Goal: Task Accomplishment & Management: Manage account settings

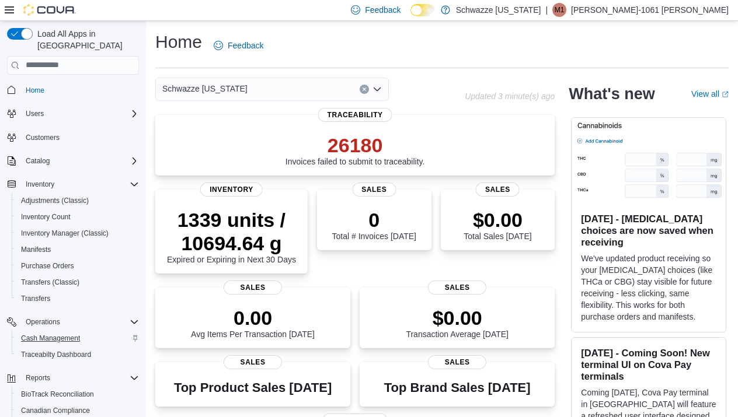
click at [76, 334] on span "Cash Management" at bounding box center [50, 338] width 59 height 9
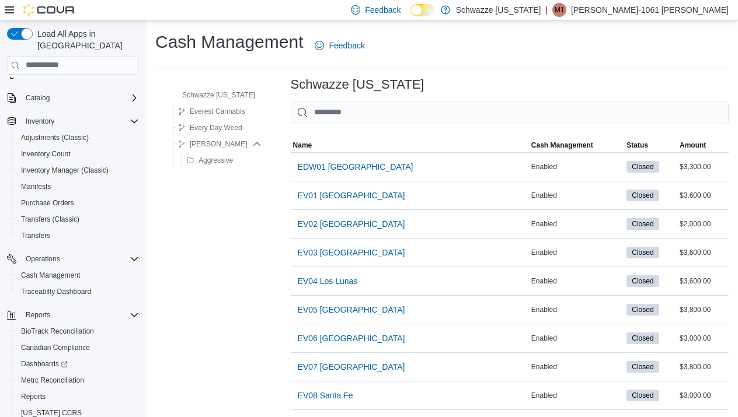
scroll to position [64, 0]
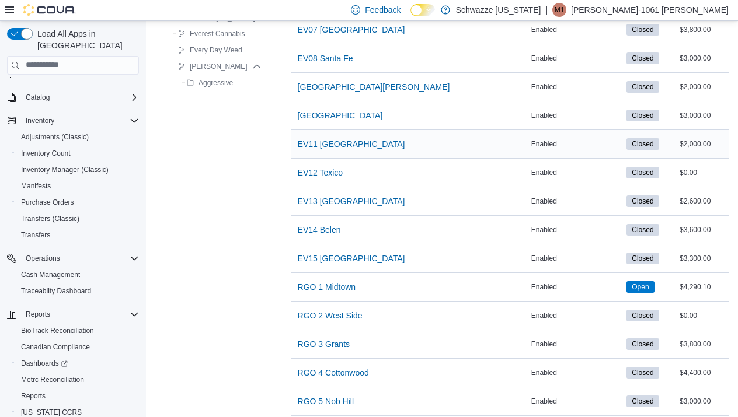
scroll to position [366, 0]
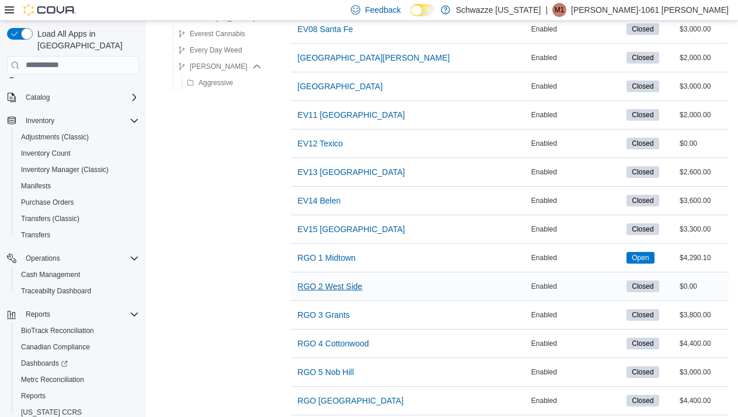
click at [354, 284] on span "RGO 2 West Side" at bounding box center [330, 287] width 65 height 12
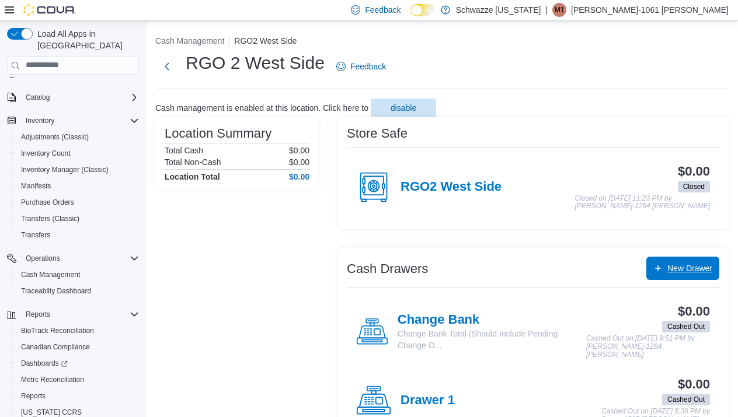
click at [696, 274] on span "New Drawer" at bounding box center [682, 268] width 59 height 23
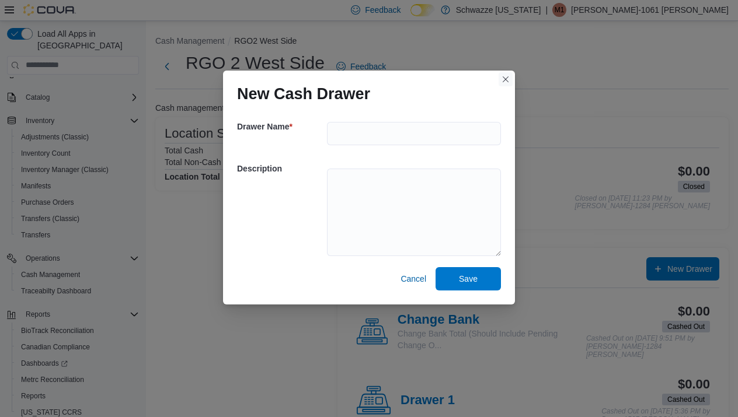
click at [509, 85] on button "Closes this modal window" at bounding box center [505, 79] width 14 height 14
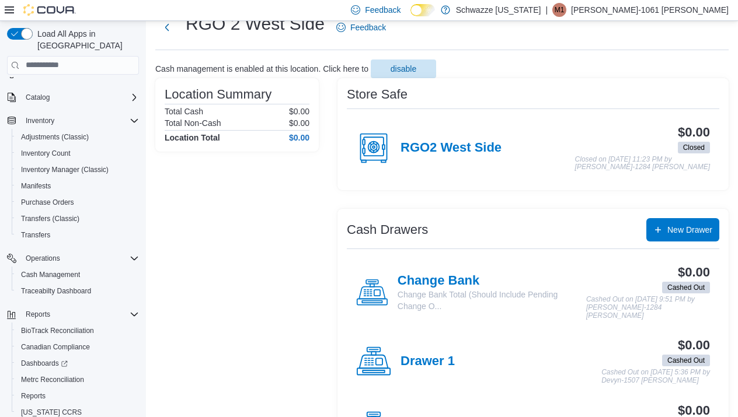
scroll to position [42, 0]
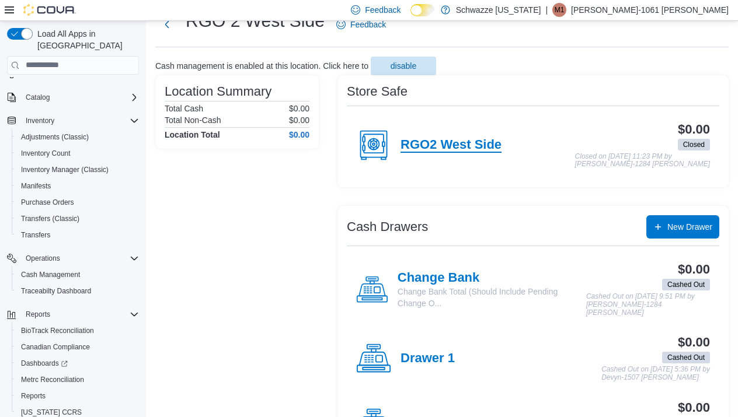
click at [475, 142] on h4 "RGO2 West Side" at bounding box center [450, 145] width 101 height 15
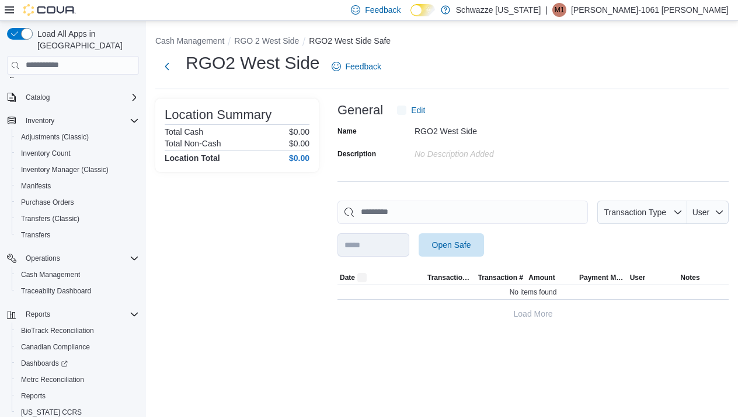
click at [475, 142] on div "**********" at bounding box center [442, 178] width 592 height 314
click at [477, 237] on span "Open Safe" at bounding box center [450, 244] width 51 height 23
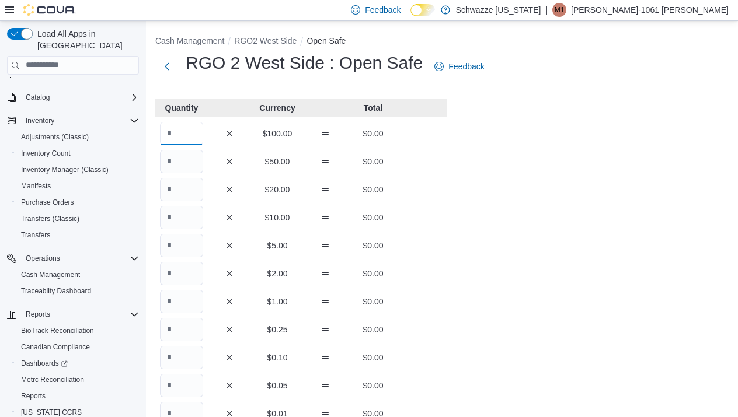
click at [181, 139] on input "Quantity" at bounding box center [181, 133] width 43 height 23
type input "**"
click at [448, 181] on div "Cash Management RGO2 West Side Open Safe RGO 2 West Side : Open Safe Feedback Q…" at bounding box center [442, 325] width 592 height 609
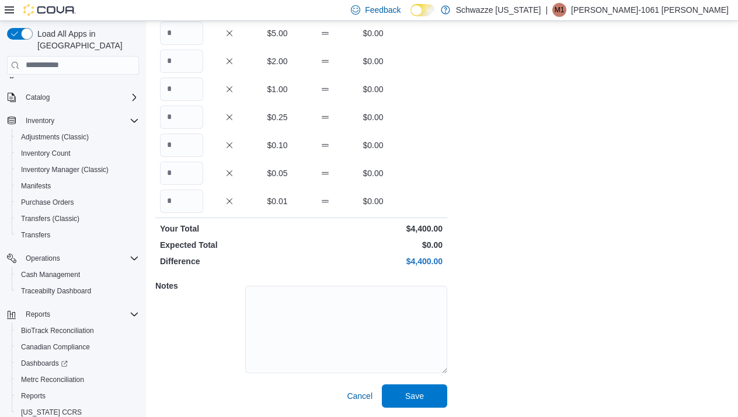
scroll to position [212, 0]
click at [424, 388] on span "Save" at bounding box center [414, 396] width 51 height 23
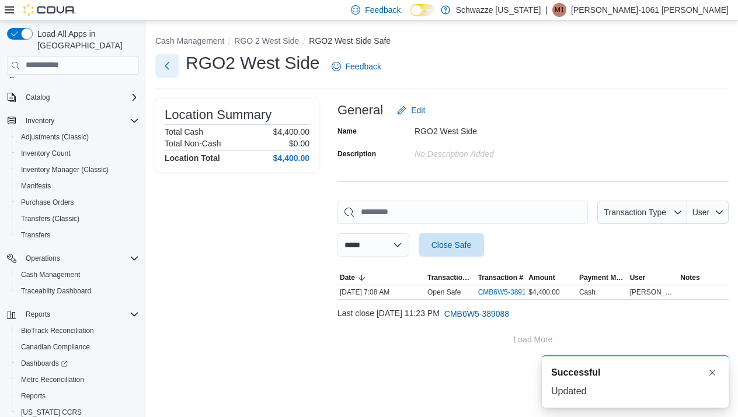
click at [173, 76] on button "Next" at bounding box center [166, 65] width 23 height 23
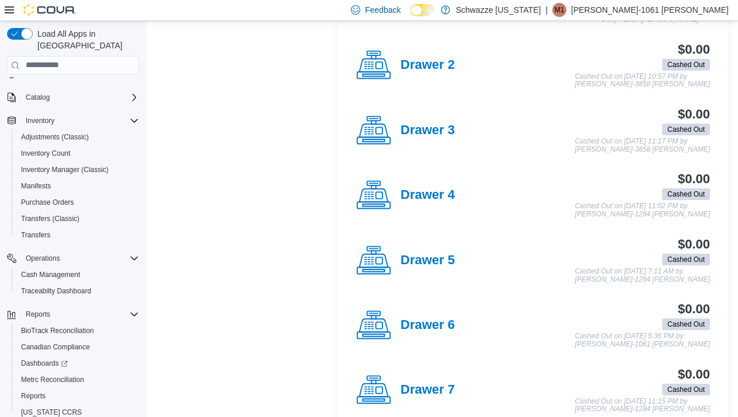
scroll to position [405, 0]
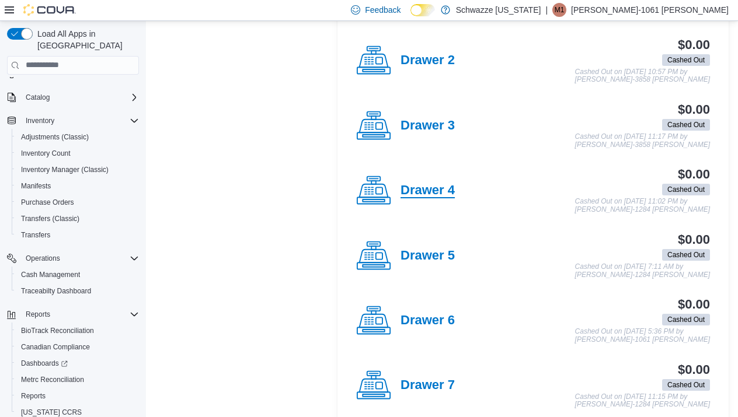
click at [431, 192] on h4 "Drawer 4" at bounding box center [427, 190] width 54 height 15
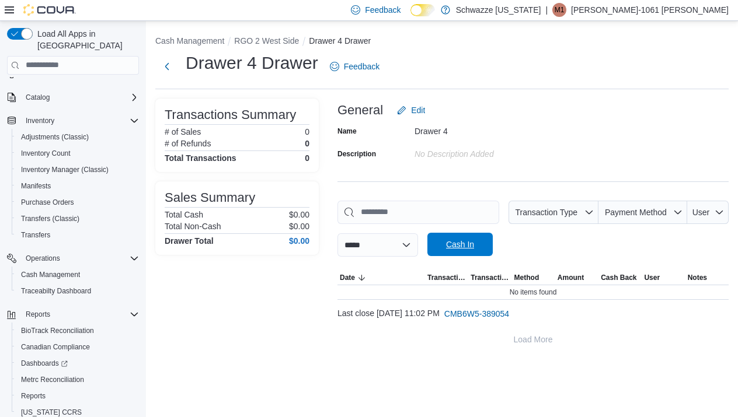
click at [466, 233] on div "**********" at bounding box center [414, 244] width 155 height 23
click at [474, 246] on span "Cash In" at bounding box center [460, 245] width 28 height 12
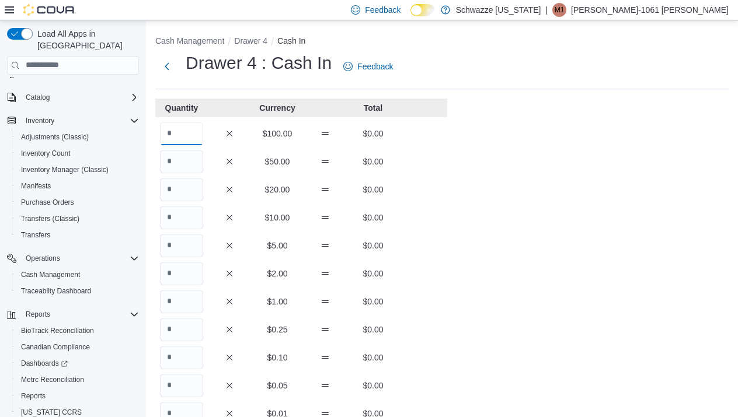
click at [195, 135] on input "Quantity" at bounding box center [181, 133] width 43 height 23
type input "*"
click at [571, 210] on div "Cash Management Drawer 4 Cash In Drawer 4 : Cash In Feedback Quantity Currency …" at bounding box center [442, 325] width 592 height 609
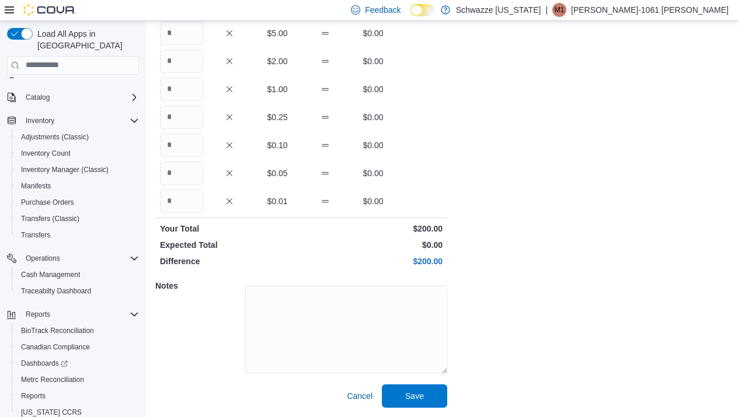
scroll to position [212, 0]
click at [423, 392] on span "Save" at bounding box center [414, 396] width 19 height 12
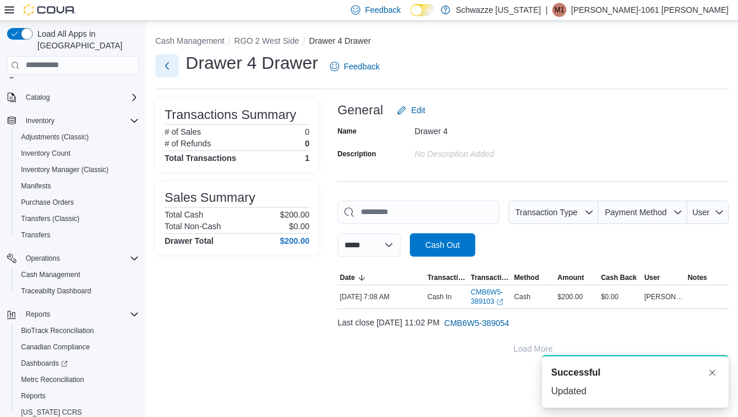
click at [171, 72] on button "Next" at bounding box center [166, 65] width 23 height 23
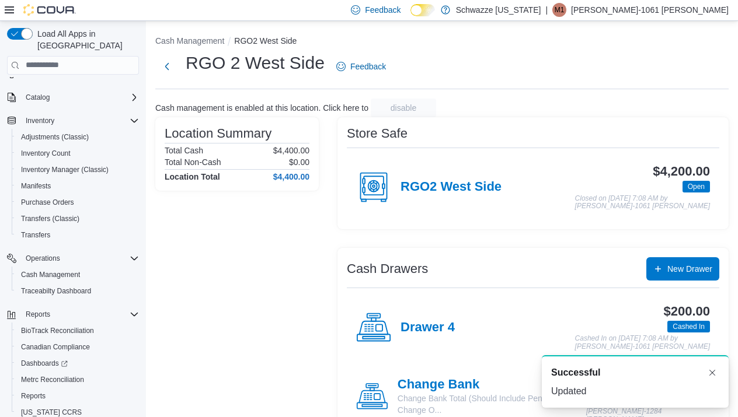
click at [513, 266] on div "Cash Drawers New Drawer" at bounding box center [533, 268] width 372 height 23
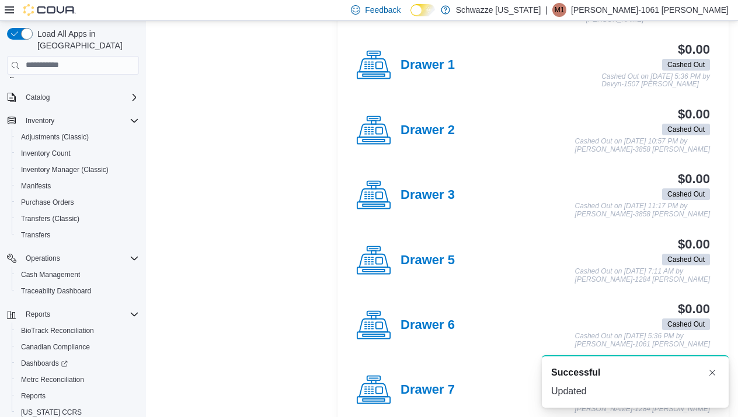
scroll to position [402, 0]
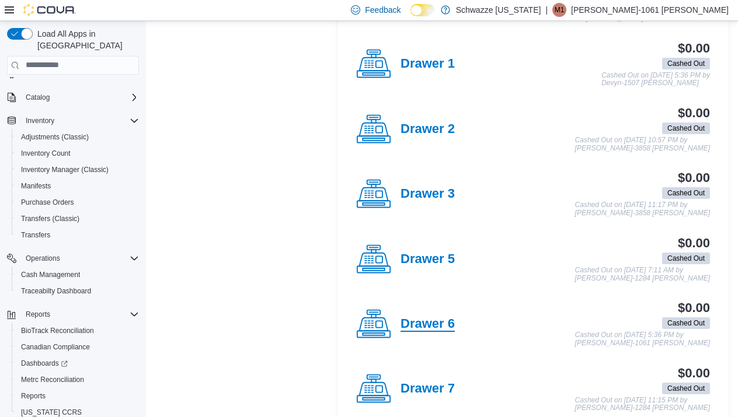
click at [413, 317] on h4 "Drawer 6" at bounding box center [427, 324] width 54 height 15
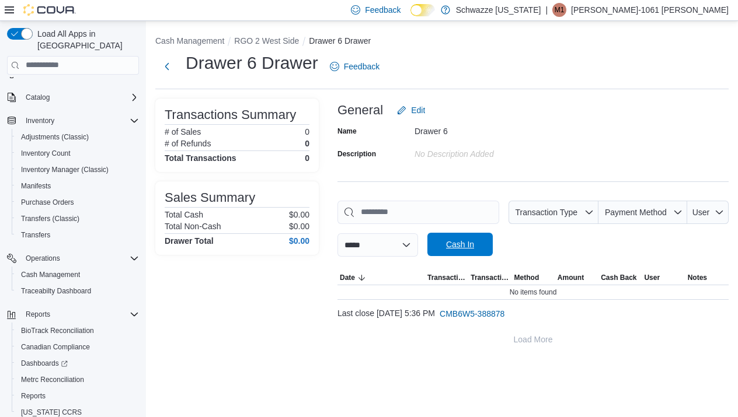
click at [472, 246] on span "Cash In" at bounding box center [460, 245] width 28 height 12
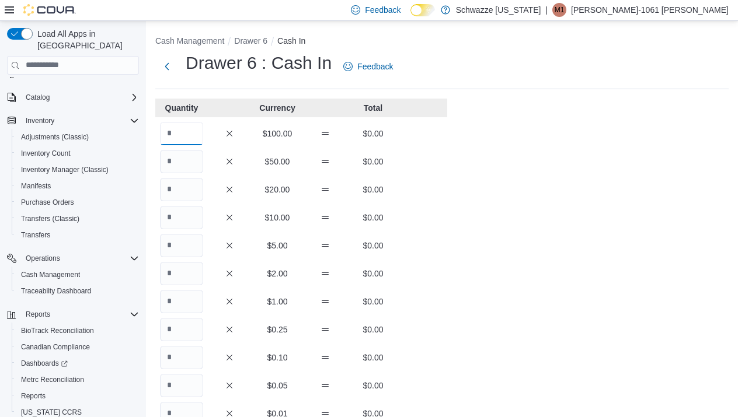
click at [194, 138] on input "Quantity" at bounding box center [181, 133] width 43 height 23
type input "*"
click at [584, 209] on div "Cash Management Drawer 6 Cash In Drawer 6 : Cash In Feedback Quantity Currency …" at bounding box center [442, 325] width 592 height 609
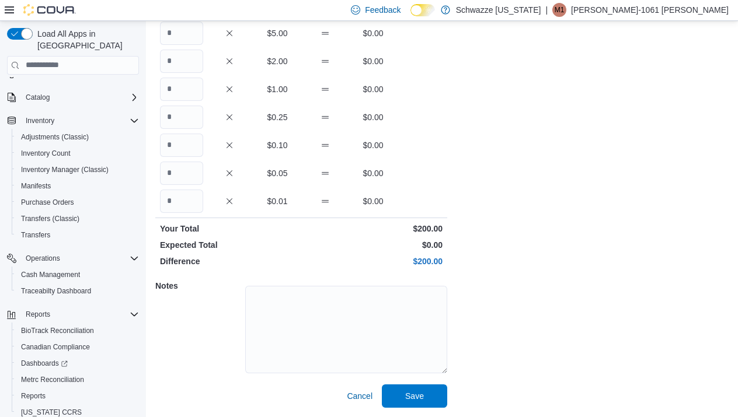
scroll to position [212, 0]
click at [424, 388] on span "Save" at bounding box center [414, 396] width 51 height 23
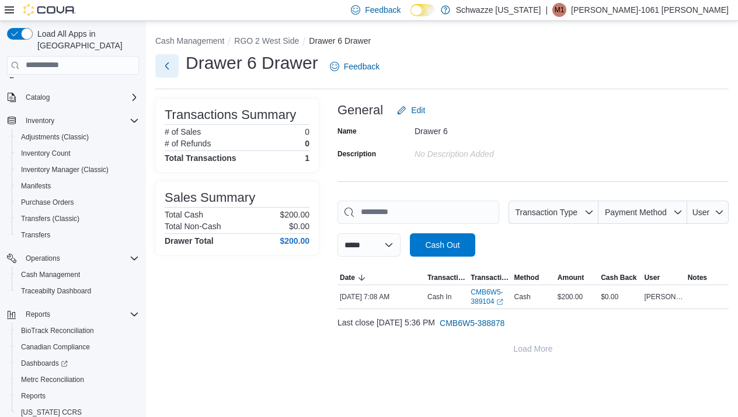
click at [171, 68] on button "Next" at bounding box center [166, 65] width 23 height 23
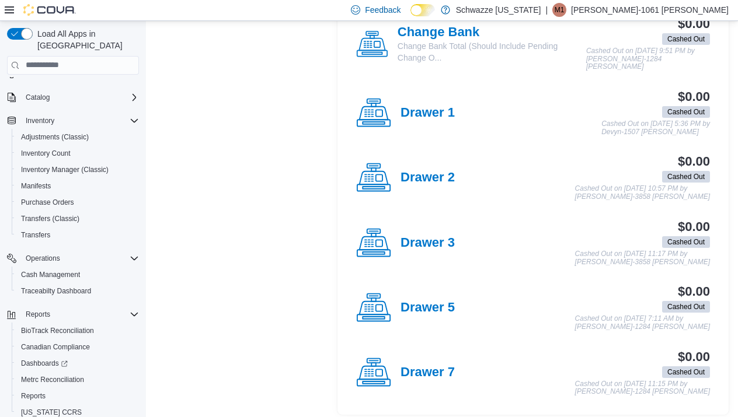
scroll to position [417, 0]
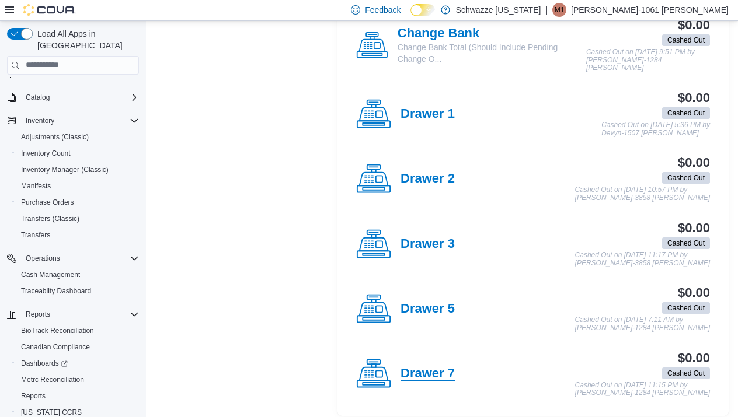
click at [451, 366] on h4 "Drawer 7" at bounding box center [427, 373] width 54 height 15
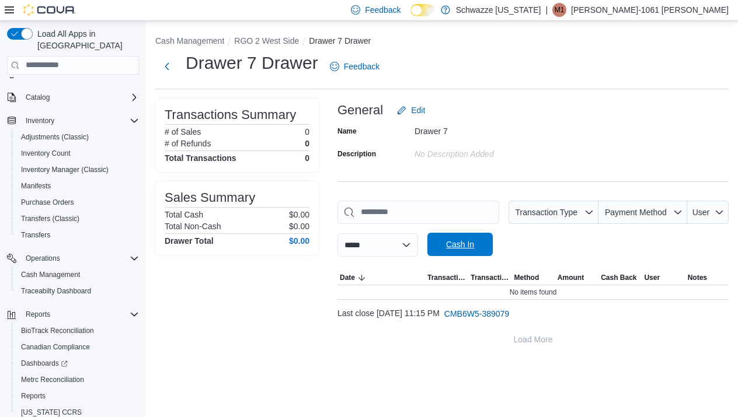
click at [477, 255] on span "Cash In" at bounding box center [459, 244] width 51 height 23
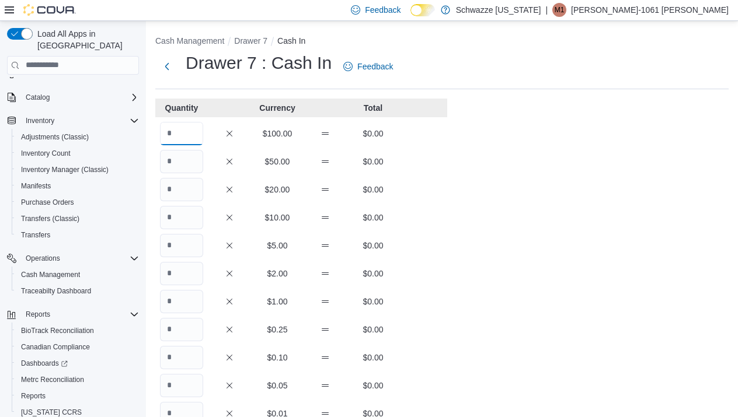
click at [189, 143] on input "Quantity" at bounding box center [181, 133] width 43 height 23
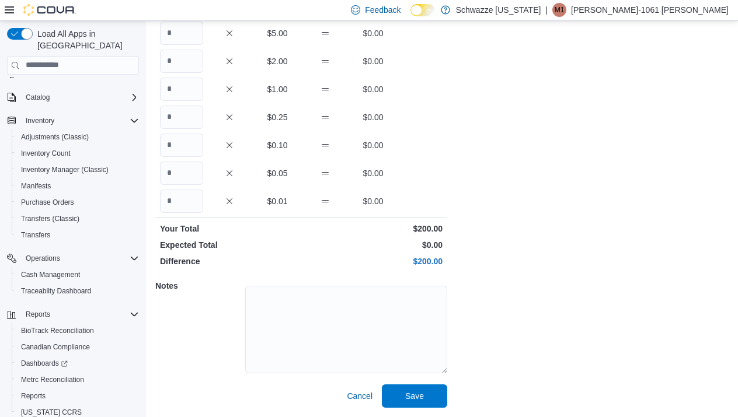
scroll to position [212, 0]
type input "*"
click at [416, 401] on span "Save" at bounding box center [414, 396] width 19 height 12
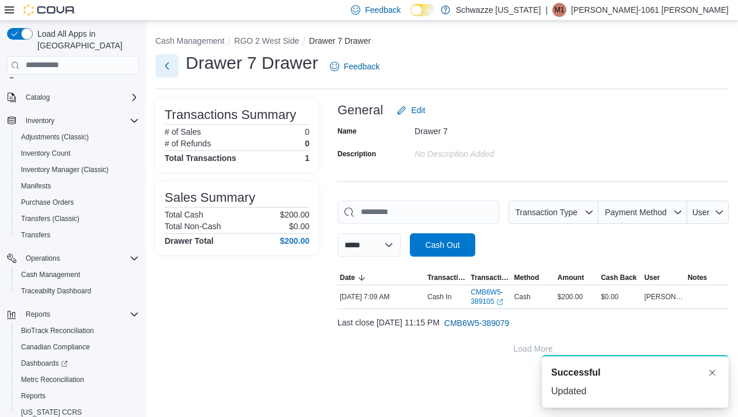
click at [172, 68] on button "Next" at bounding box center [166, 65] width 23 height 23
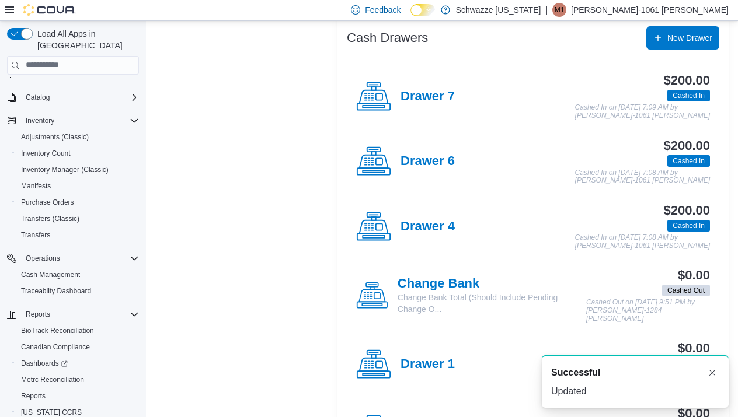
scroll to position [240, 0]
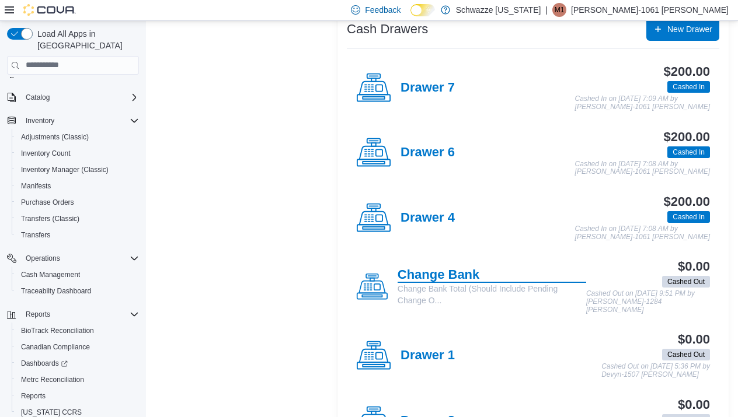
click at [444, 268] on h4 "Change Bank" at bounding box center [491, 275] width 189 height 15
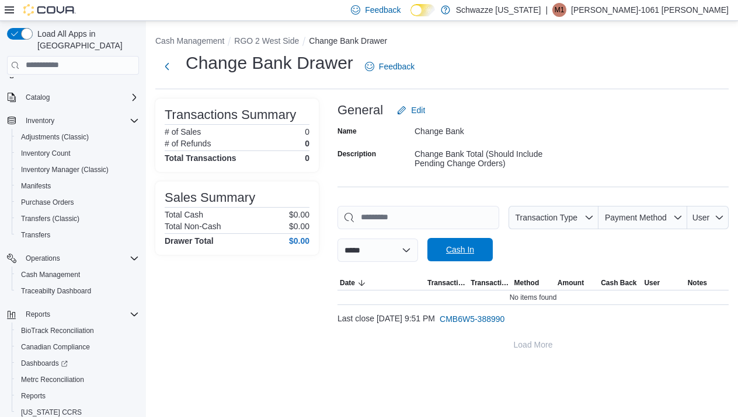
click at [474, 248] on span "Cash In" at bounding box center [460, 250] width 28 height 12
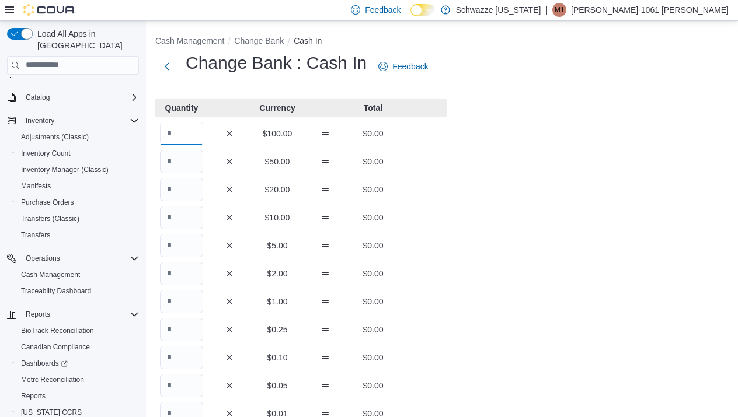
click at [183, 131] on input "Quantity" at bounding box center [181, 133] width 43 height 23
type input "**"
click at [532, 267] on div "Cash Management Change Bank Cash In Change Bank : Cash In Feedback Quantity Cur…" at bounding box center [442, 325] width 592 height 609
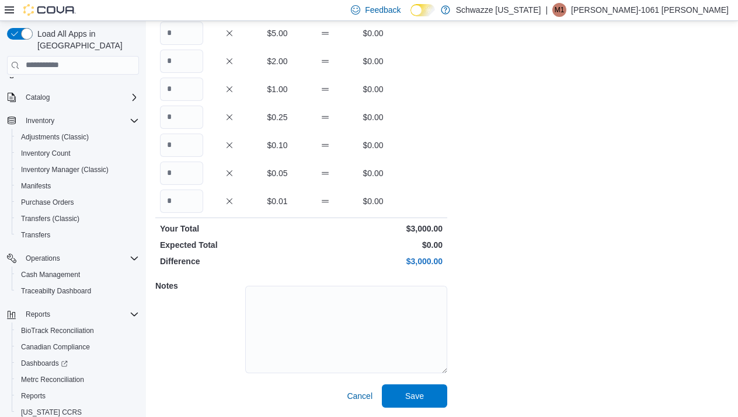
scroll to position [212, 0]
click at [438, 405] on span "Save" at bounding box center [414, 396] width 51 height 23
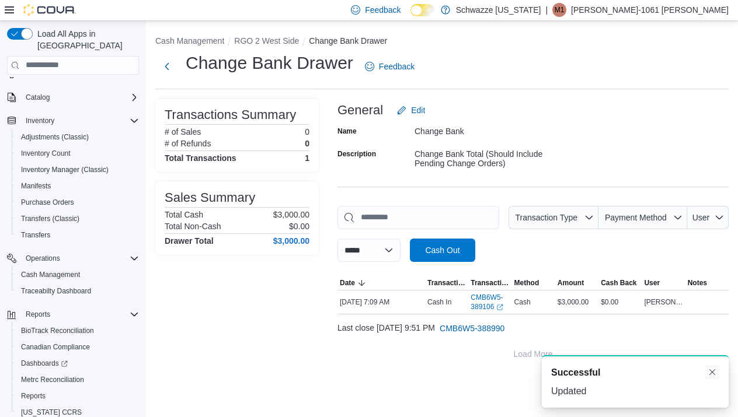
click at [714, 374] on button "Dismiss toast" at bounding box center [712, 372] width 14 height 14
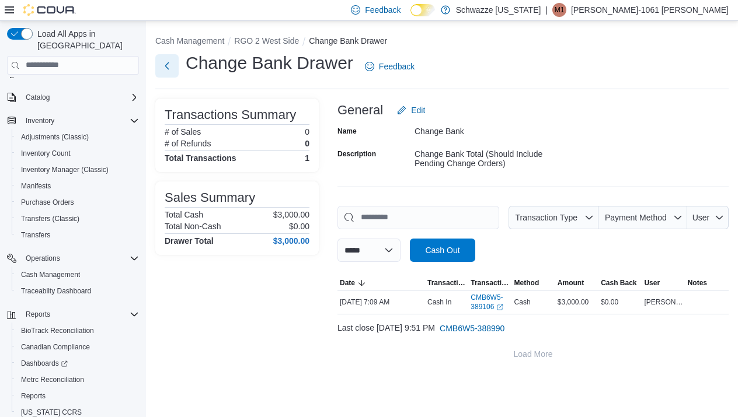
click at [172, 69] on button "Next" at bounding box center [166, 65] width 23 height 23
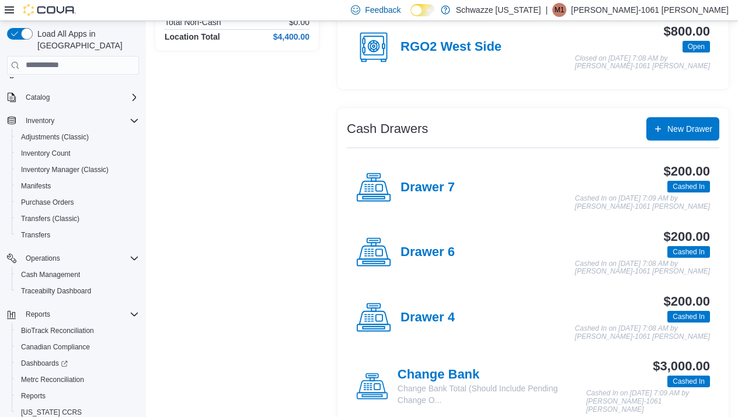
scroll to position [151, 0]
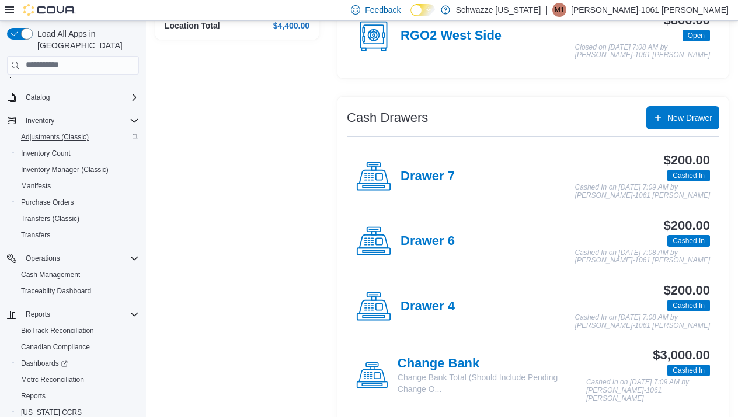
click at [62, 132] on span "Adjustments (Classic)" at bounding box center [55, 136] width 68 height 9
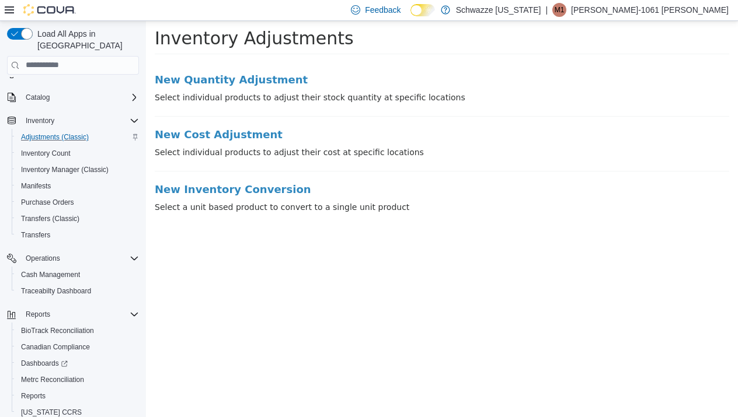
click at [221, 86] on li "New Quantity Adjustment Select individual products to adjust their stock quanti…" at bounding box center [442, 95] width 574 height 43
click at [221, 75] on h3 "New Quantity Adjustment" at bounding box center [442, 80] width 574 height 12
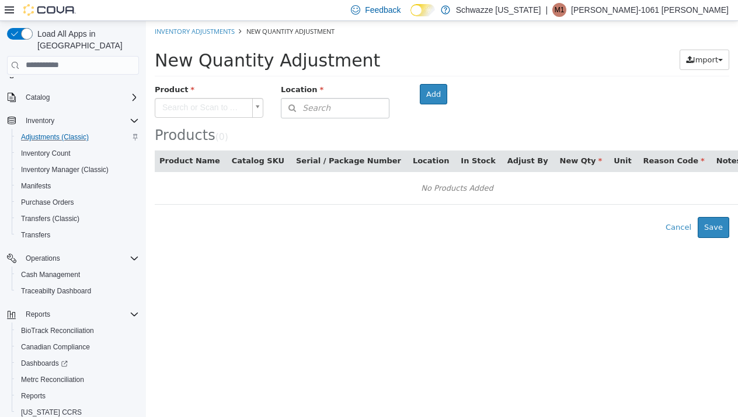
click at [186, 107] on body "× Inventory Adjustments New Quantity Adjustment New Quantity Adjustment Import …" at bounding box center [442, 128] width 592 height 217
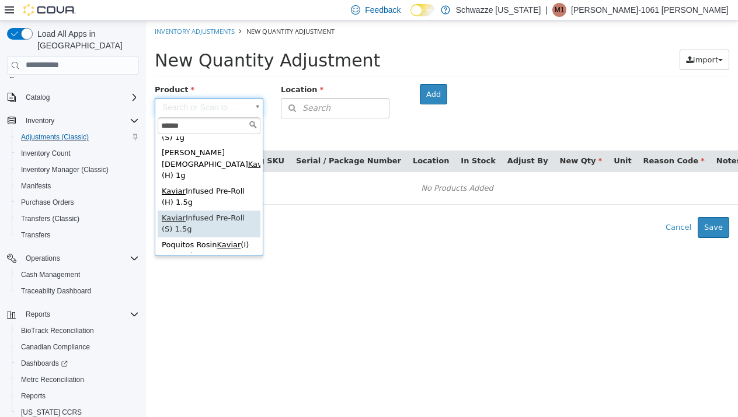
scroll to position [67, 0]
type input "******"
type input "**********"
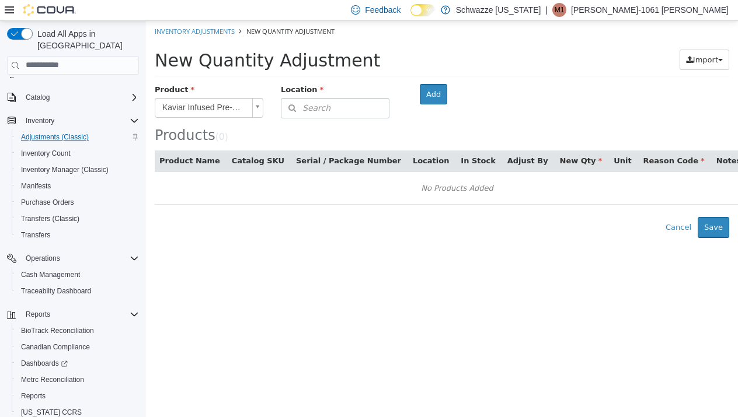
click at [334, 109] on button "Search" at bounding box center [335, 107] width 109 height 20
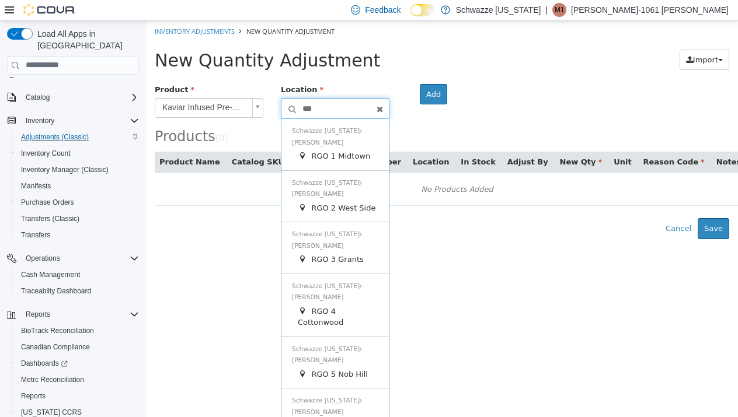
type input "***"
click at [323, 183] on span "Schwazze [US_STATE] [PERSON_NAME]" at bounding box center [327, 188] width 70 height 19
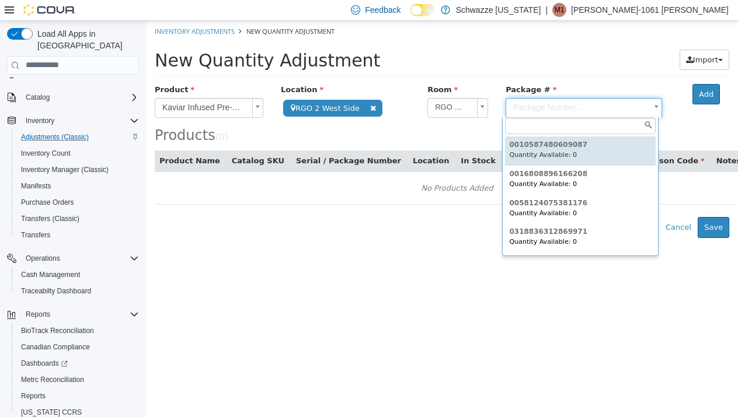
click at [530, 106] on body "**********" at bounding box center [442, 128] width 592 height 217
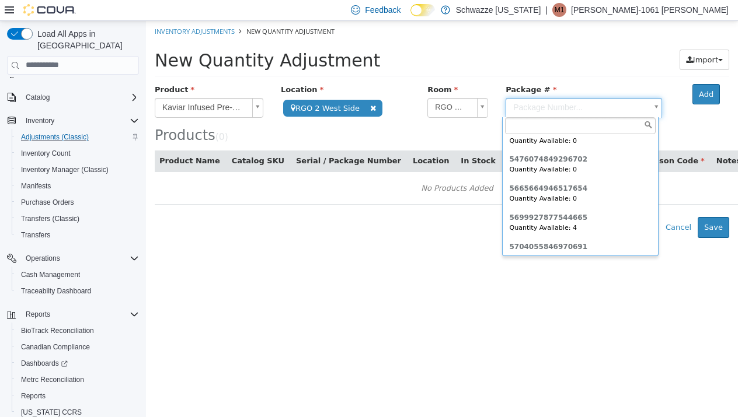
scroll to position [2282, 0]
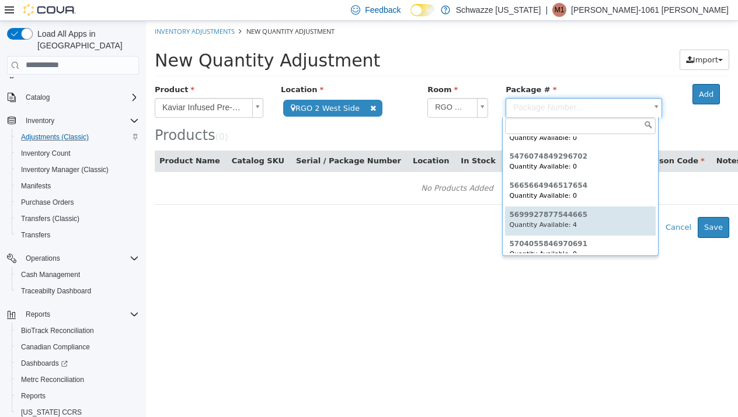
type input "**********"
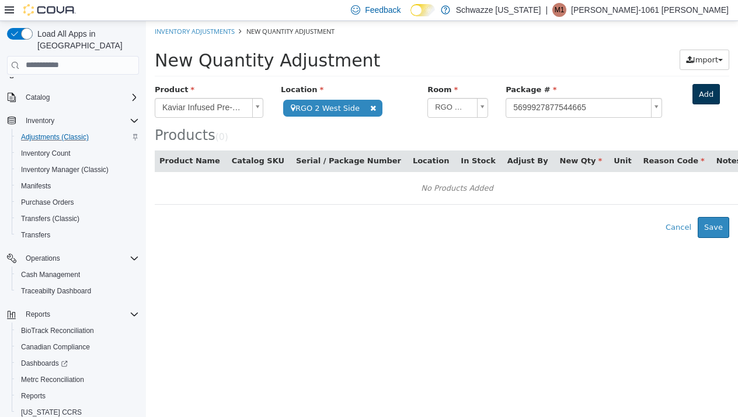
click at [701, 97] on button "Add" at bounding box center [705, 93] width 27 height 21
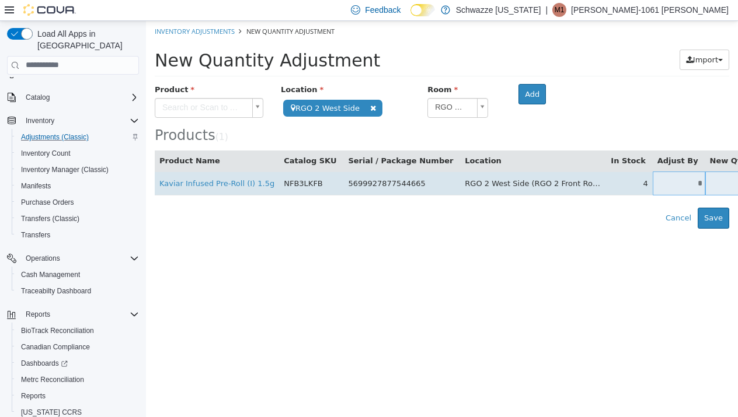
click at [652, 187] on td "*" at bounding box center [678, 183] width 53 height 24
click at [652, 180] on input "*" at bounding box center [678, 183] width 53 height 9
click at [652, 181] on input "*" at bounding box center [678, 183] width 53 height 9
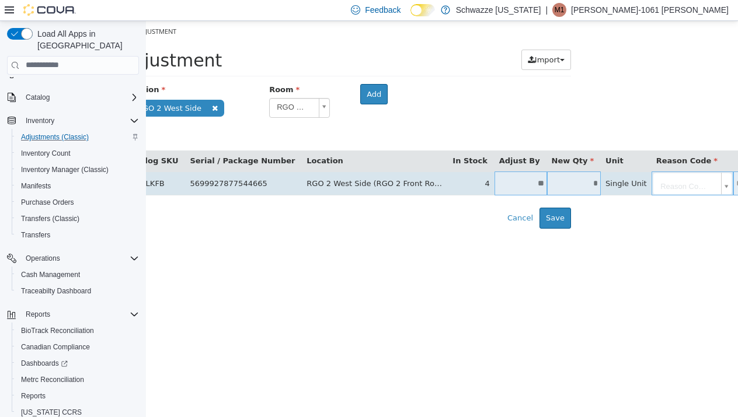
scroll to position [0, 157]
type input "**"
type input "*"
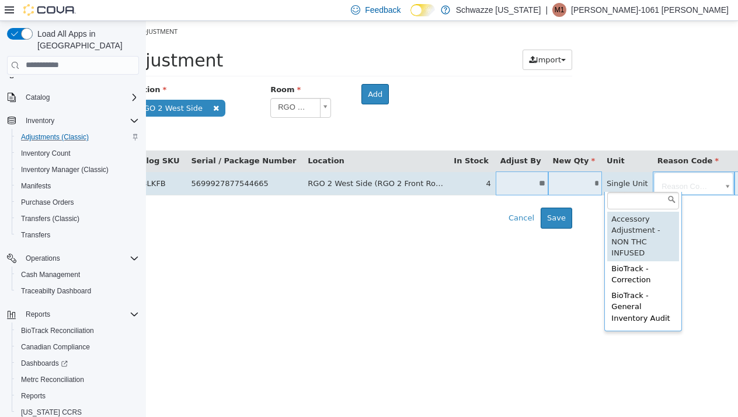
click at [581, 181] on body "**********" at bounding box center [285, 124] width 592 height 208
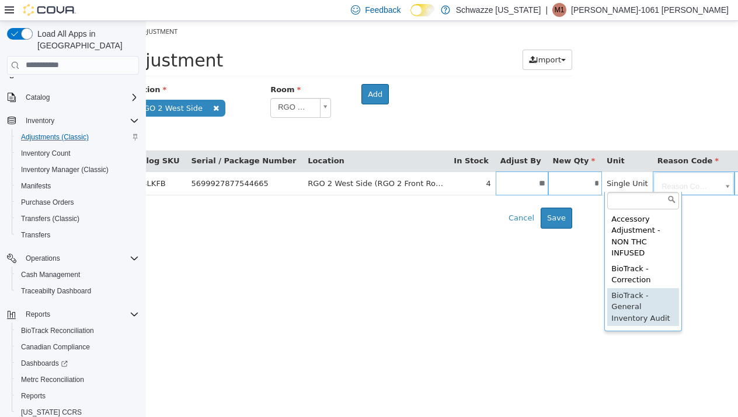
type input "**********"
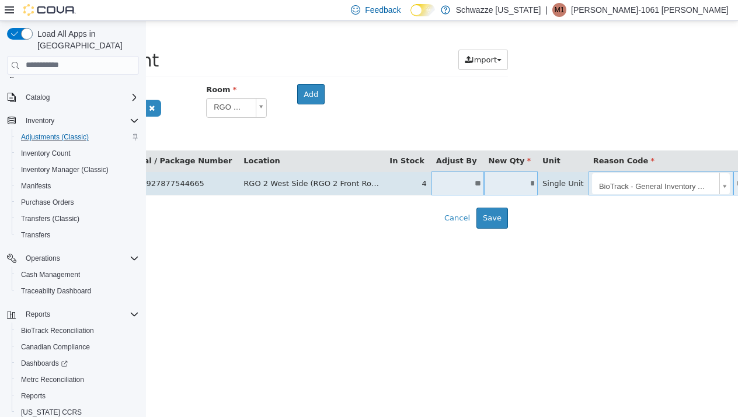
scroll to position [0, 221]
click at [734, 185] on input "text" at bounding box center [752, 183] width 36 height 9
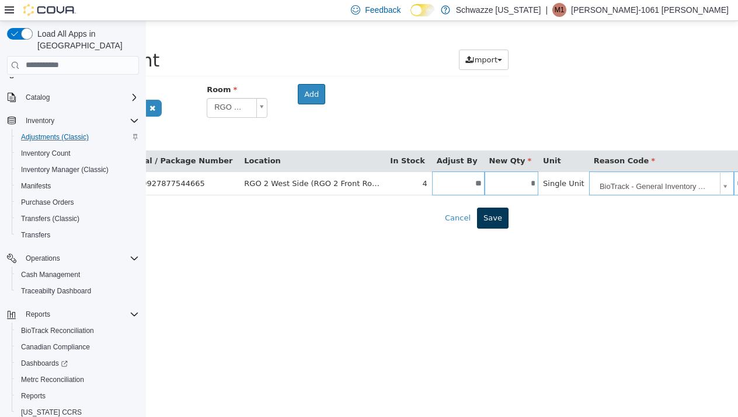
type input "**********"
click at [498, 215] on button "Save" at bounding box center [493, 217] width 32 height 21
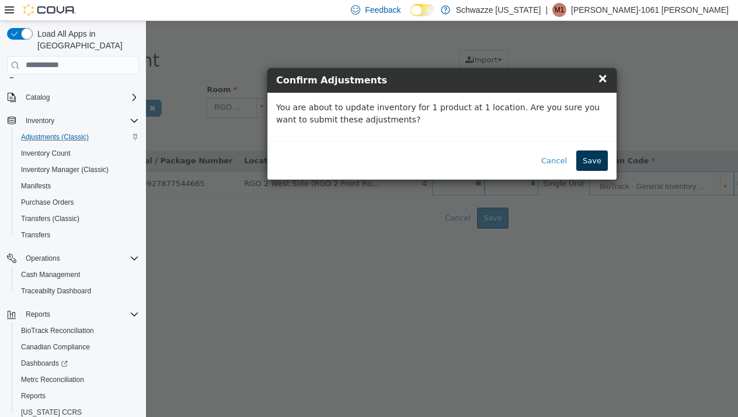
click at [589, 158] on button "Save" at bounding box center [592, 160] width 32 height 21
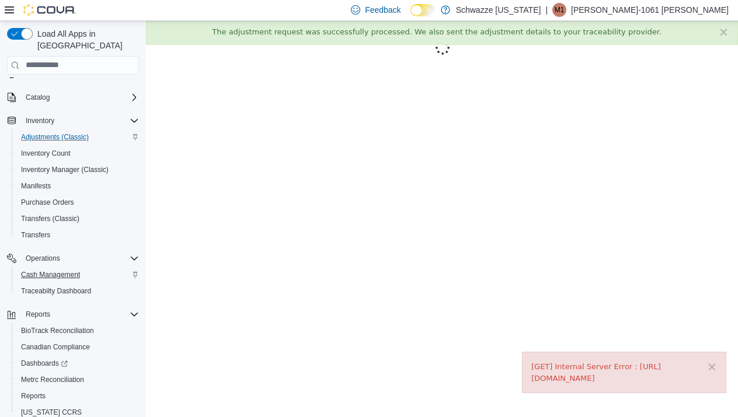
click at [36, 270] on span "Cash Management" at bounding box center [50, 274] width 59 height 9
